Goal: Task Accomplishment & Management: Manage account settings

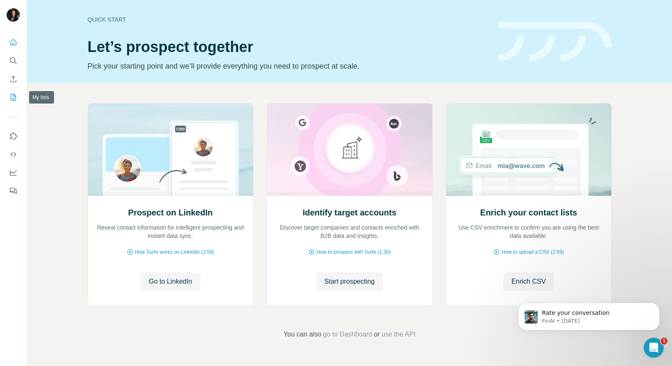
click at [16, 98] on icon "My lists" at bounding box center [13, 97] width 8 height 8
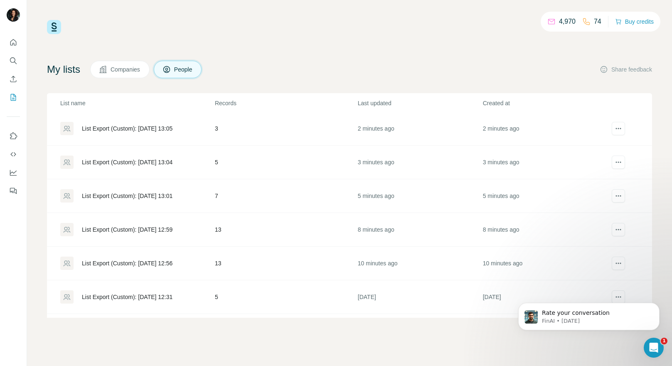
scroll to position [37, 0]
click at [616, 260] on icon "actions" at bounding box center [618, 261] width 8 height 8
click at [172, 261] on div "List Export (Custom): [DATE] 12:56" at bounding box center [127, 261] width 91 height 8
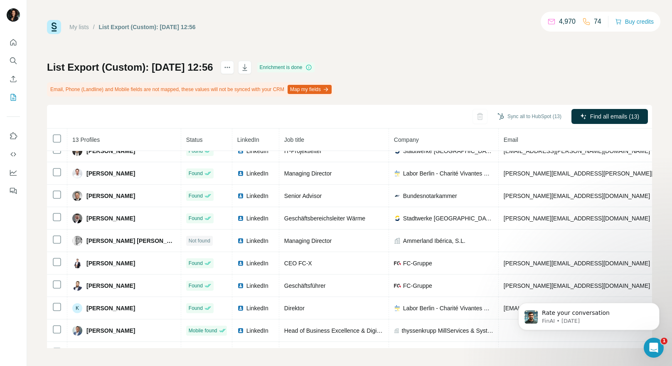
scroll to position [95, 0]
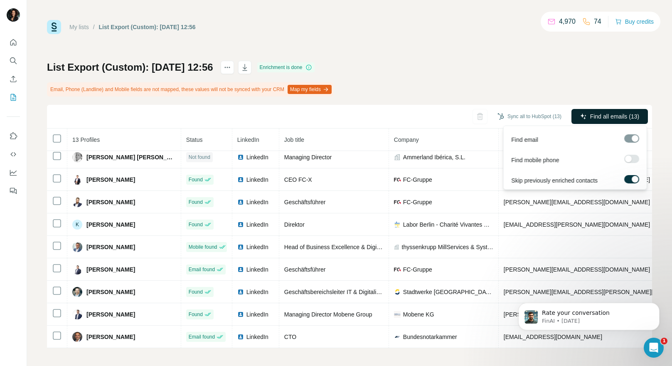
click at [610, 115] on span "Find all emails (13)" at bounding box center [614, 116] width 49 height 8
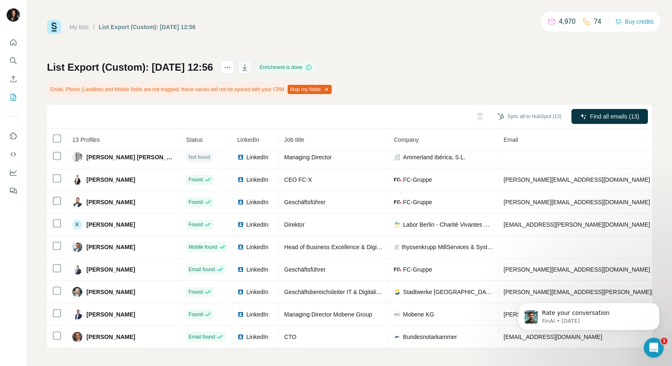
click at [247, 67] on icon "button" at bounding box center [245, 68] width 4 height 2
click at [80, 28] on link "My lists" at bounding box center [79, 27] width 20 height 7
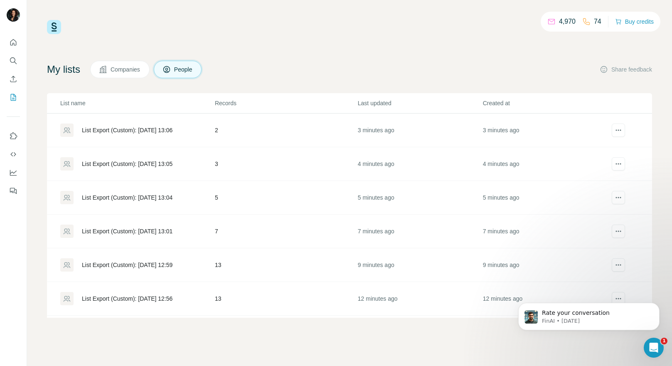
click at [167, 259] on div "List Export (Custom): [DATE] 12:59" at bounding box center [137, 264] width 154 height 13
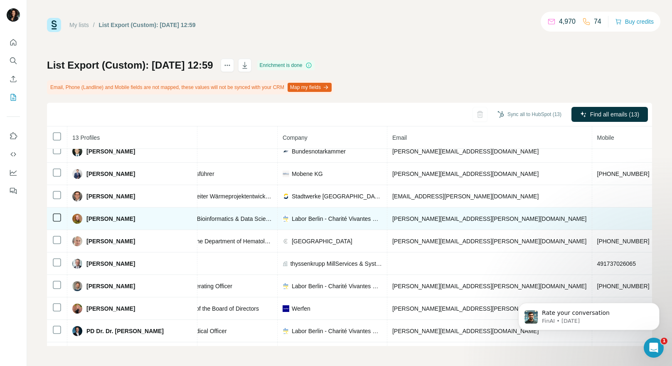
scroll to position [0, 128]
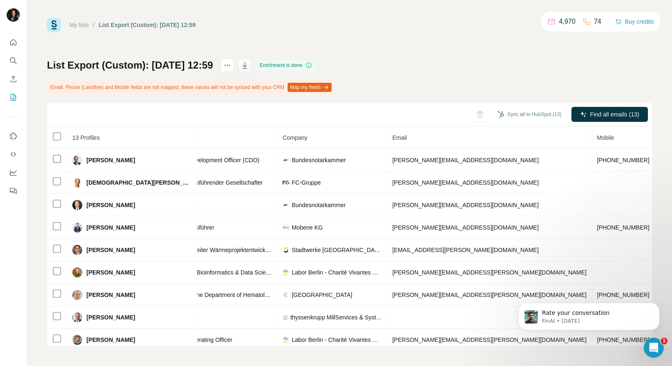
click at [249, 63] on icon "button" at bounding box center [244, 65] width 8 height 8
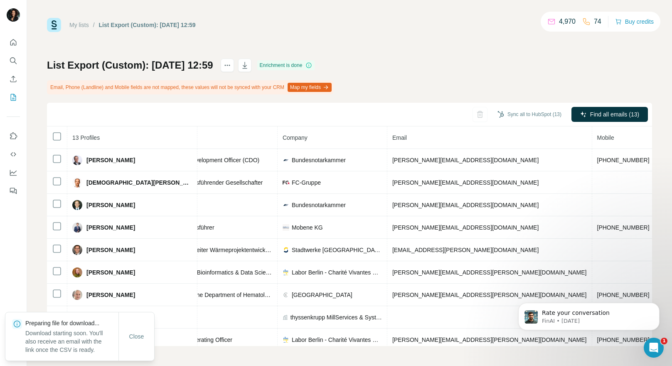
click at [80, 25] on link "My lists" at bounding box center [79, 25] width 20 height 7
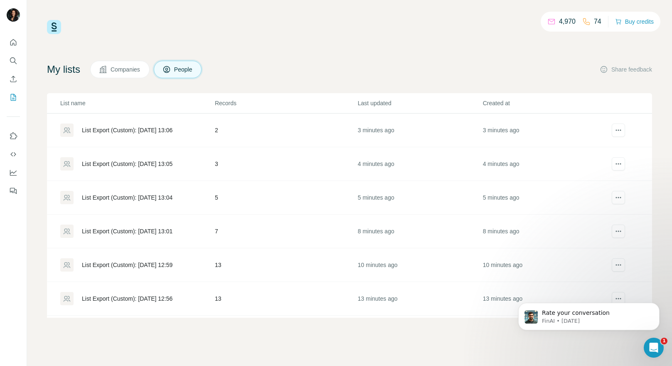
click at [166, 233] on div "List Export (Custom): [DATE] 13:01" at bounding box center [127, 231] width 91 height 8
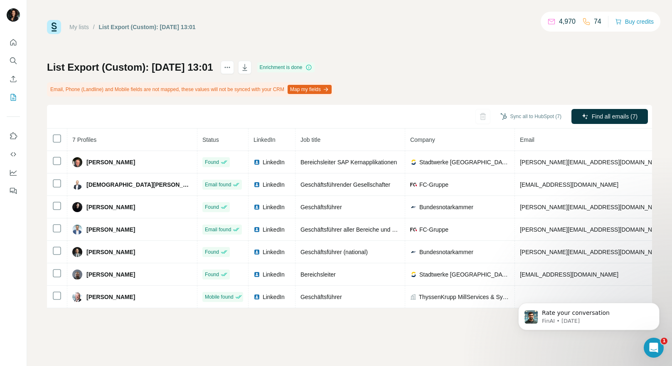
click at [397, 59] on div "My lists / List Export (Custom): [DATE] 13:01 4,970 74 Buy credits List Export …" at bounding box center [349, 164] width 605 height 288
click at [249, 67] on icon "button" at bounding box center [244, 67] width 8 height 8
click at [81, 29] on link "My lists" at bounding box center [79, 27] width 20 height 7
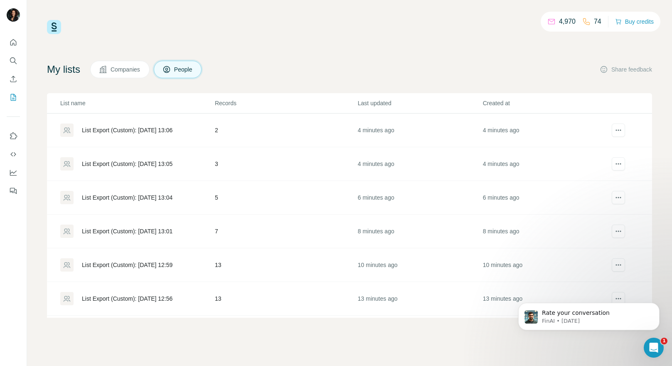
click at [165, 199] on div "List Export (Custom): [DATE] 13:04" at bounding box center [127, 197] width 91 height 8
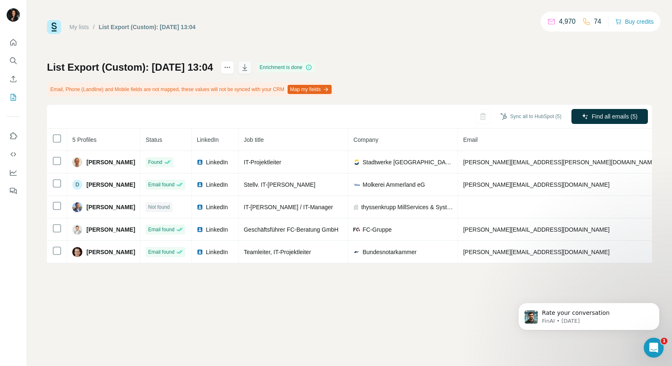
click at [249, 67] on icon "button" at bounding box center [244, 67] width 8 height 8
click at [83, 27] on link "My lists" at bounding box center [79, 27] width 20 height 7
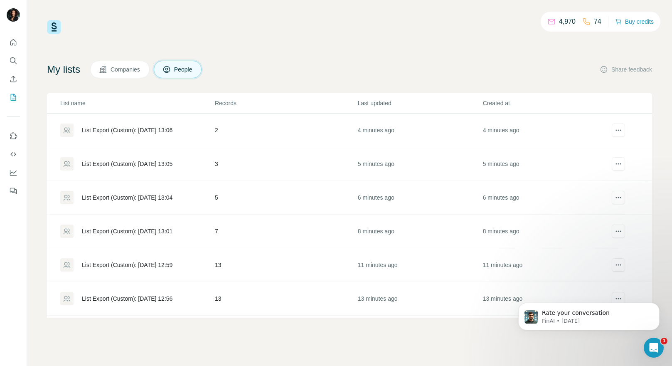
click at [172, 162] on div "List Export (Custom): [DATE] 13:05" at bounding box center [127, 163] width 91 height 8
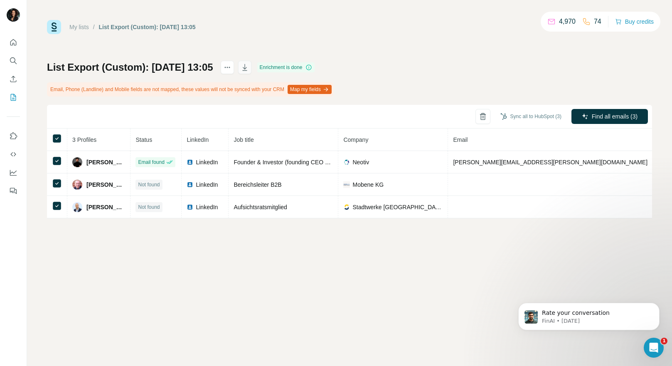
click at [249, 69] on icon "button" at bounding box center [244, 67] width 8 height 8
click at [79, 27] on link "My lists" at bounding box center [79, 27] width 20 height 7
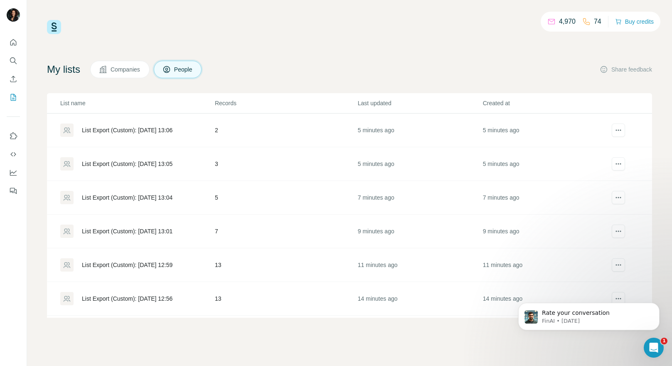
click at [147, 129] on div "List Export (Custom): [DATE] 13:06" at bounding box center [127, 130] width 91 height 8
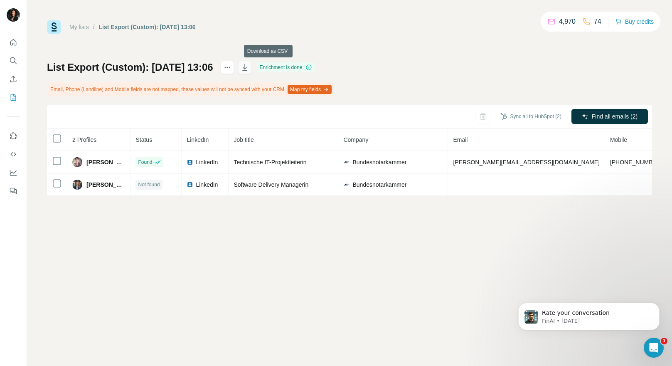
click at [249, 66] on icon "button" at bounding box center [244, 67] width 8 height 8
click at [655, 304] on icon "Dismiss notification" at bounding box center [657, 304] width 5 height 5
